Goal: Task Accomplishment & Management: Use online tool/utility

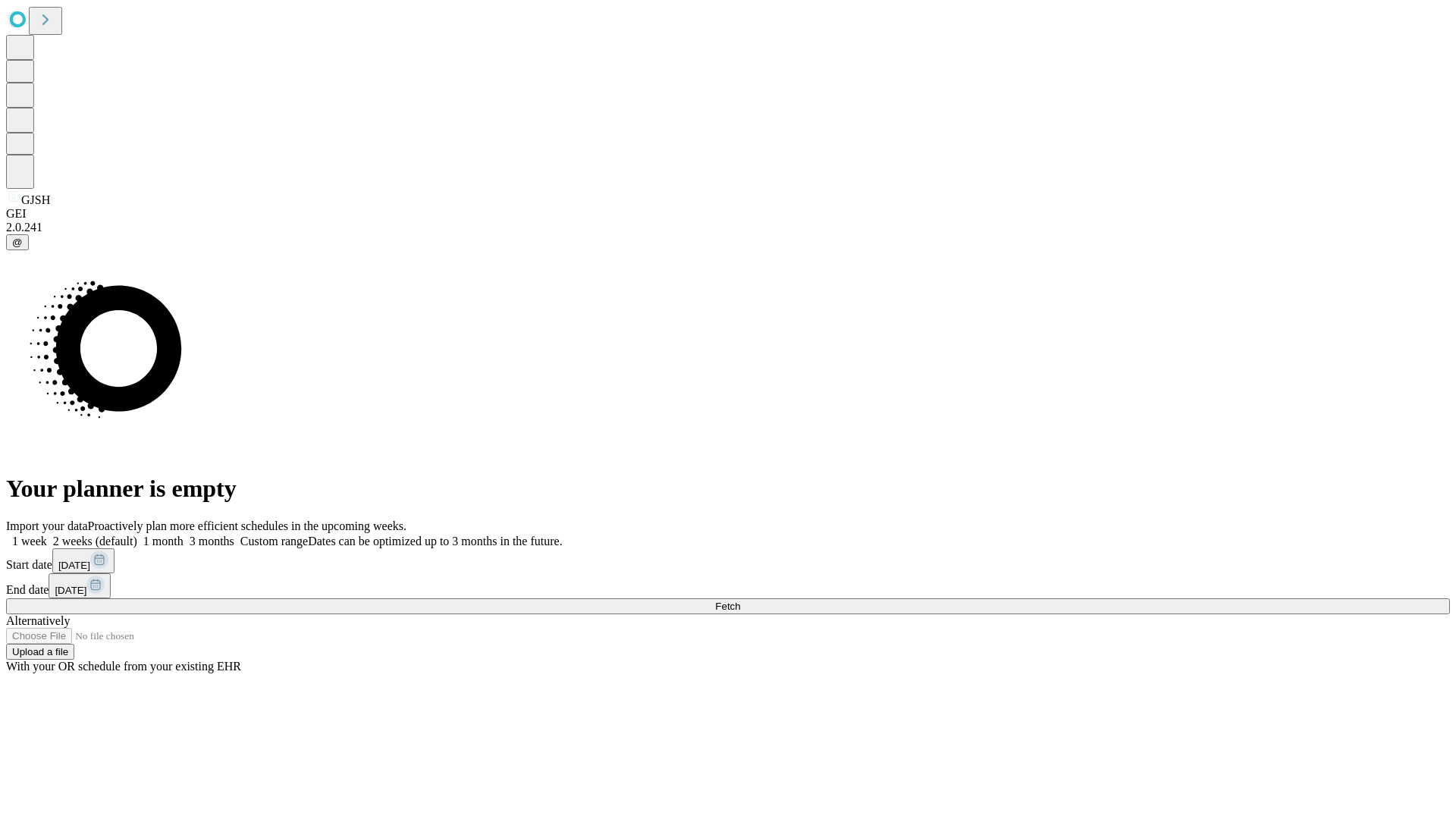
click at [740, 600] on span "Fetch" at bounding box center [727, 606] width 25 height 11
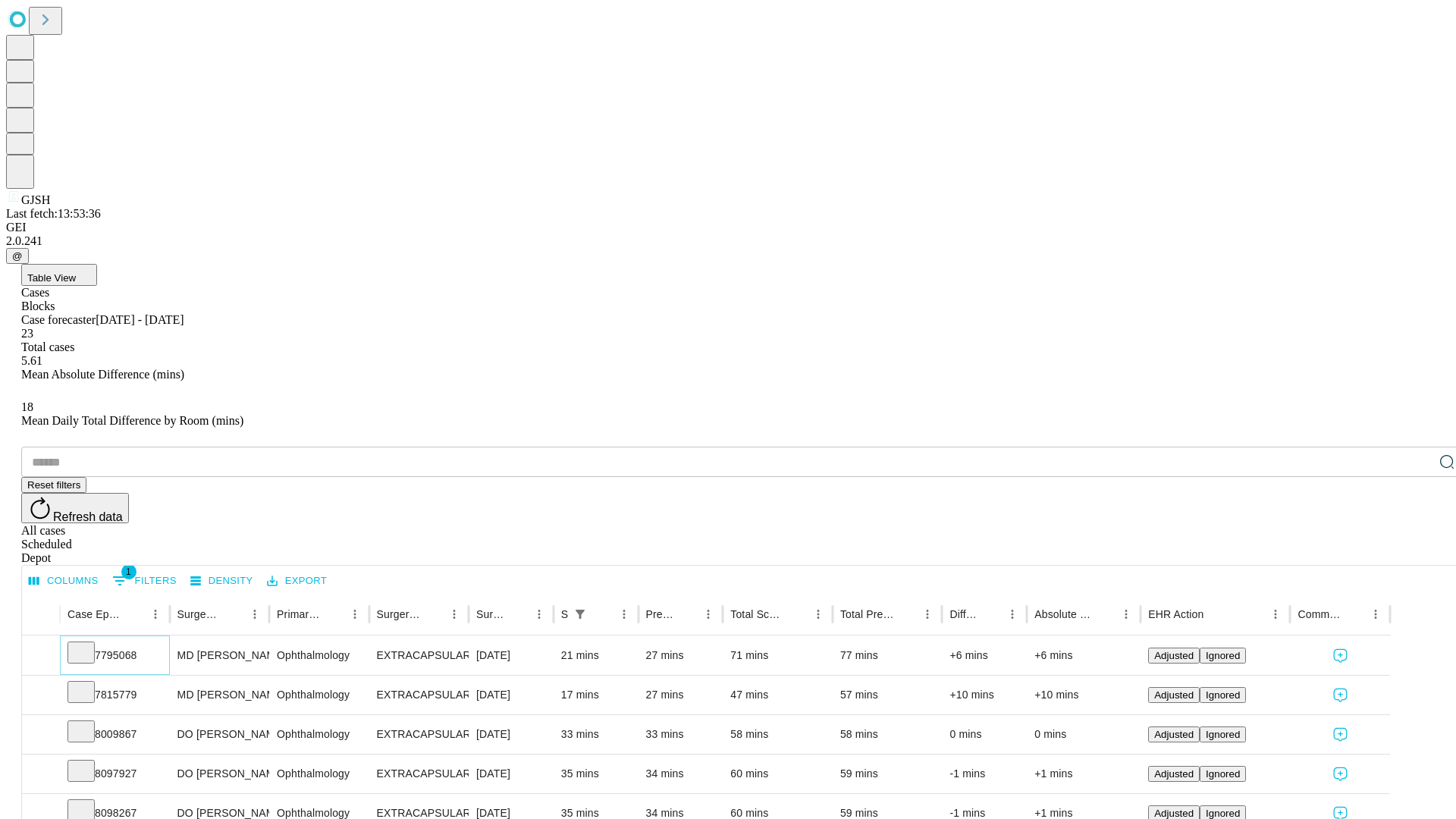
click at [89, 644] on icon at bounding box center [81, 651] width 16 height 16
